Goal: Communication & Community: Answer question/provide support

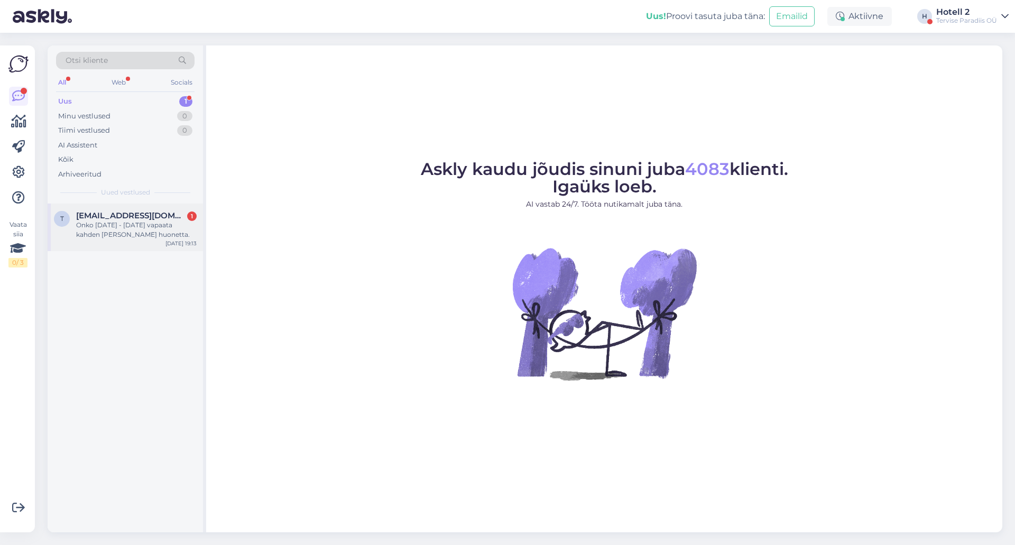
click at [106, 232] on div "Onko [DATE] - [DATE] vapaata kahden [PERSON_NAME] huonetta." at bounding box center [136, 229] width 121 height 19
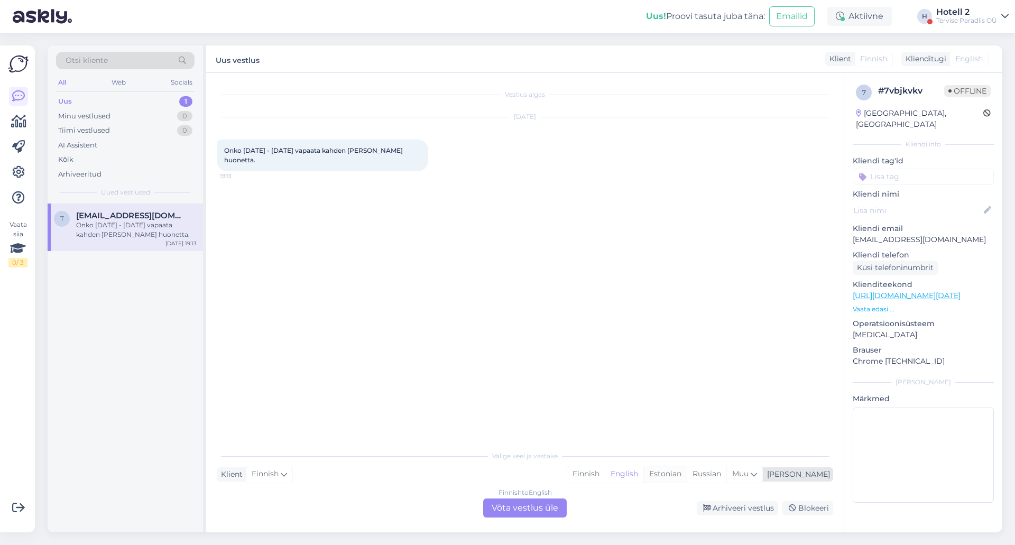
click at [687, 474] on div "Estonian" at bounding box center [664, 474] width 43 height 16
click at [519, 511] on div "Finnish to Estonian Võta vestlus üle" at bounding box center [525, 508] width 84 height 19
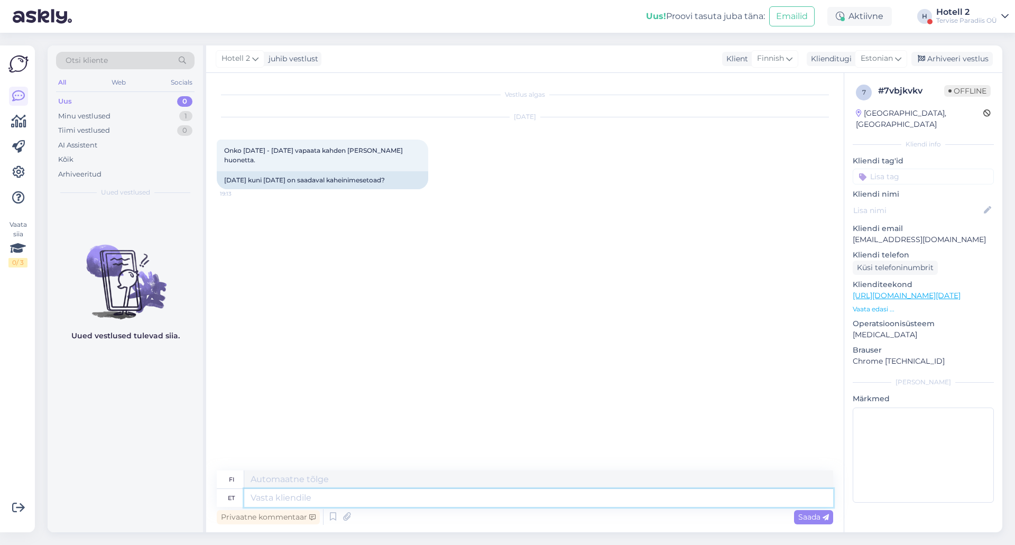
click at [325, 493] on textarea at bounding box center [538, 498] width 589 height 18
type textarea "Tere!"
type textarea "Hei"
type textarea "Tere!"
type textarea "Hei!"
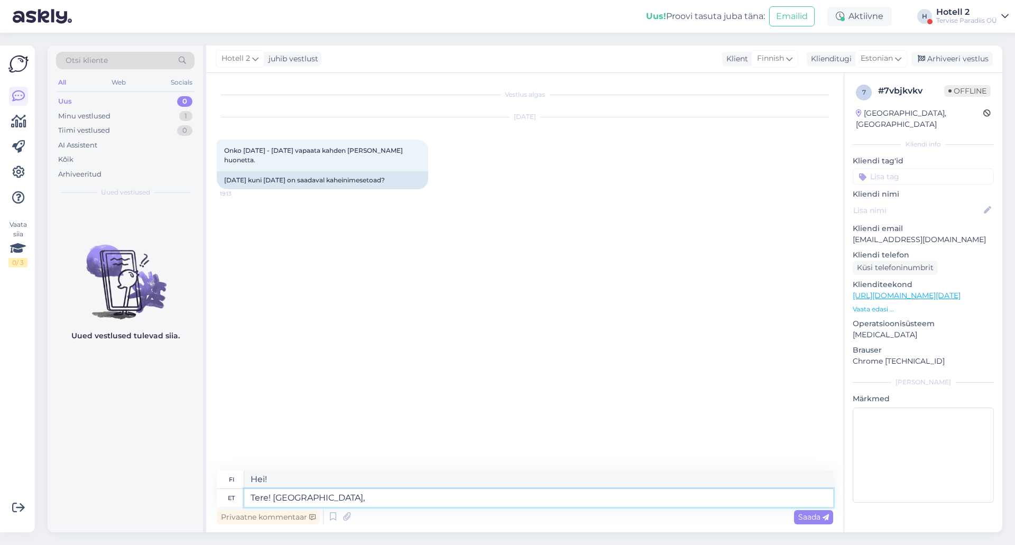
type textarea "Tere! [GEOGRAPHIC_DATA],"
type textarea "Hei! [GEOGRAPHIC_DATA],"
type textarea "Tere! Jah, on"
type textarea "Hei! Kyllä on."
type textarea "Tere! Jah, on saadaval"
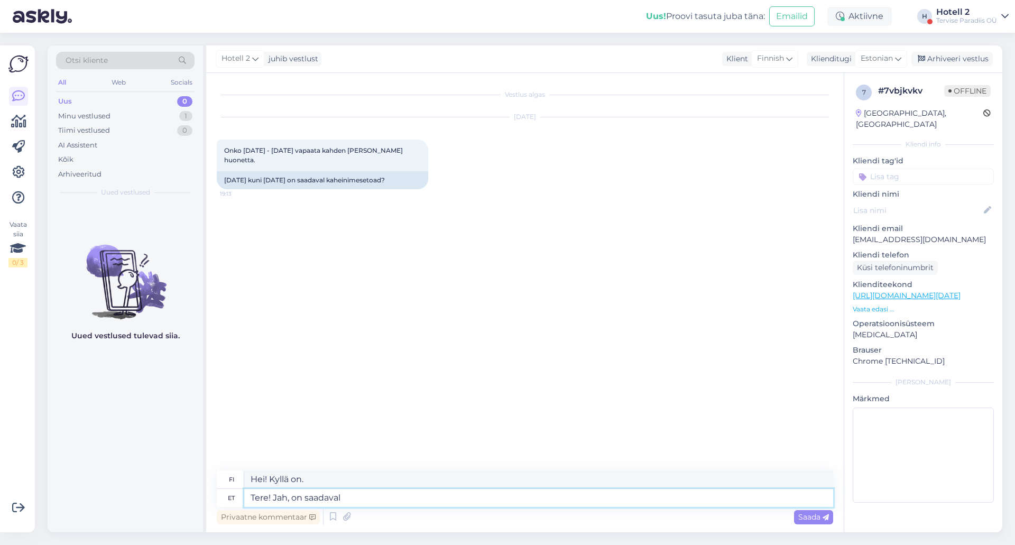
type textarea "Hei! Kyllä, se on saatavilla."
type textarea "Tere! Jah, on saadaval"
click at [807, 516] on span "Saada" at bounding box center [813, 517] width 31 height 10
